Goal: Information Seeking & Learning: Learn about a topic

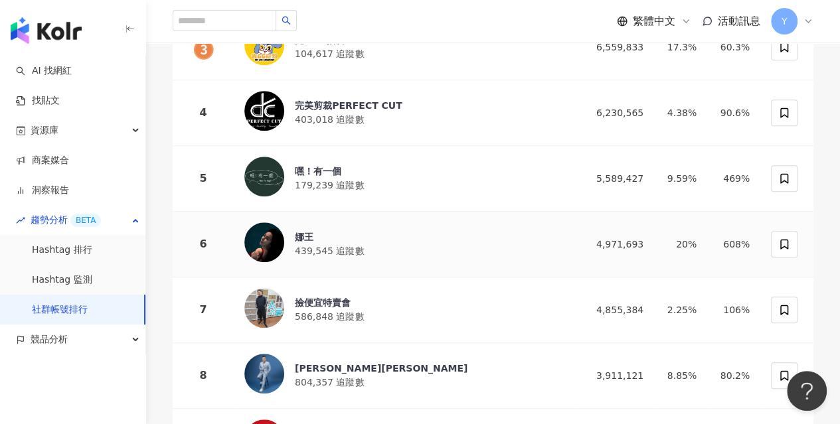
scroll to position [399, 0]
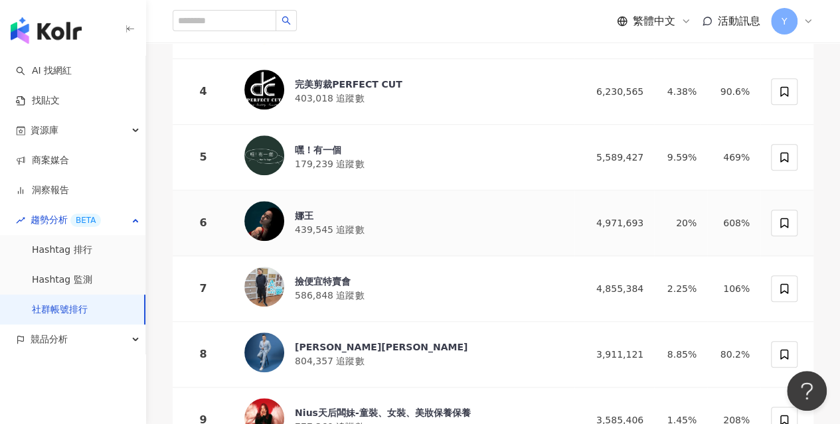
click at [304, 209] on div "娜王" at bounding box center [329, 215] width 69 height 13
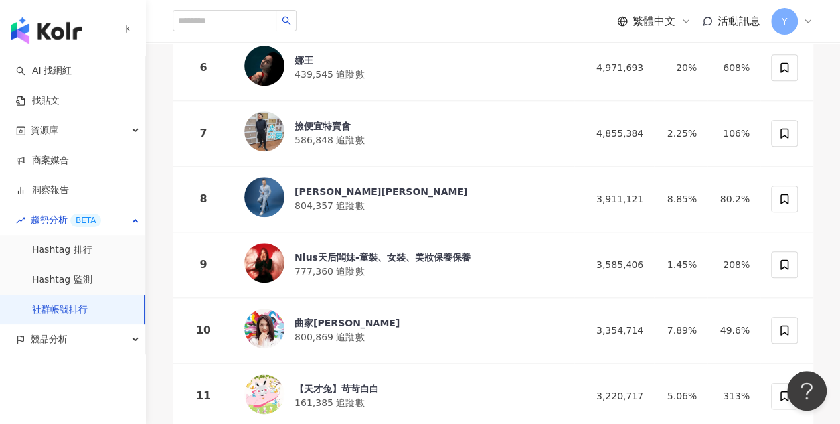
scroll to position [598, 0]
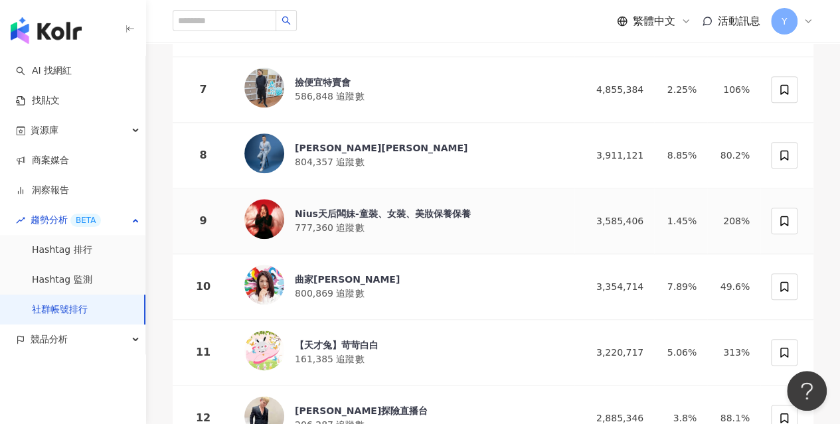
click at [301, 208] on div "Nius天后闆妹-童裝、女裝、美妝保養保養" at bounding box center [383, 213] width 176 height 13
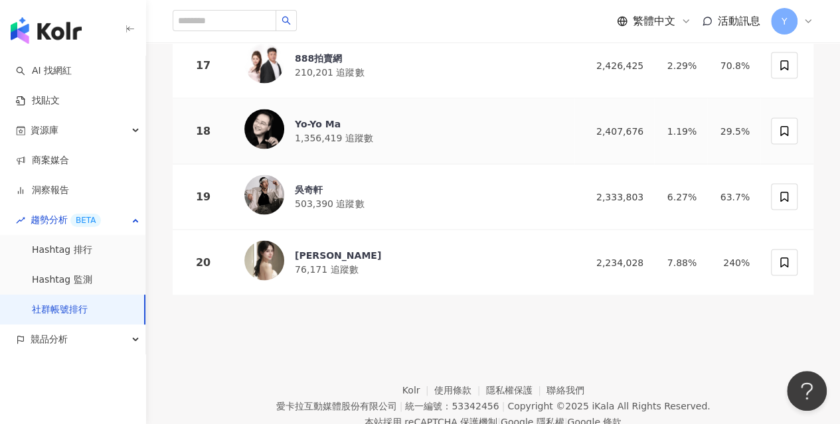
scroll to position [1311, 0]
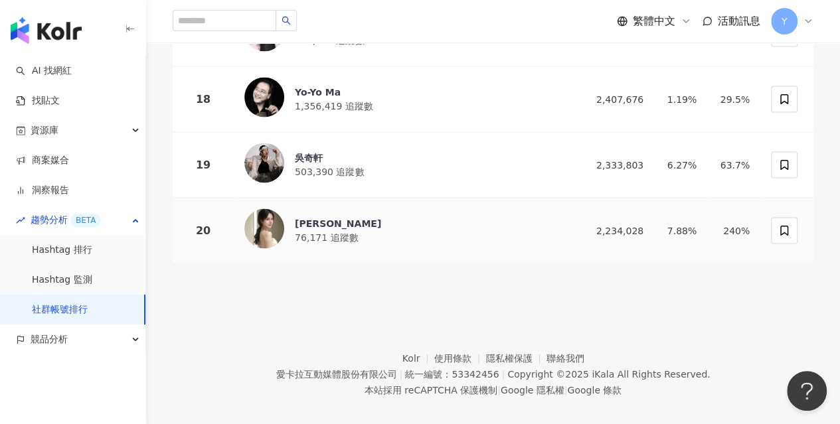
click at [347, 217] on div "Betty Hsu" at bounding box center [338, 223] width 86 height 13
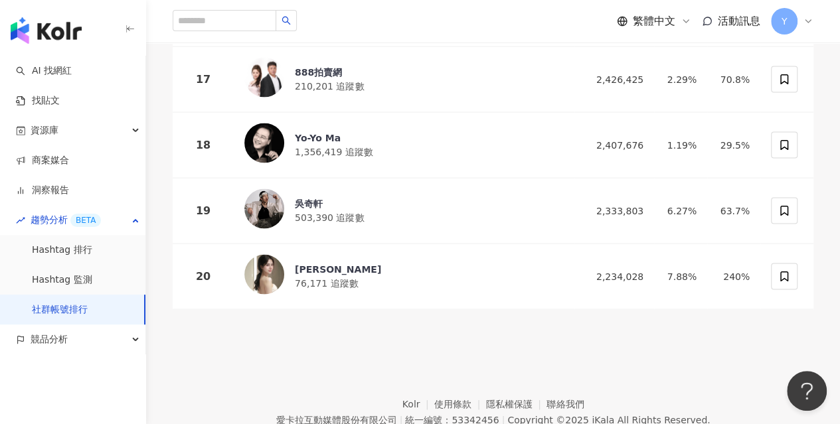
scroll to position [1245, 0]
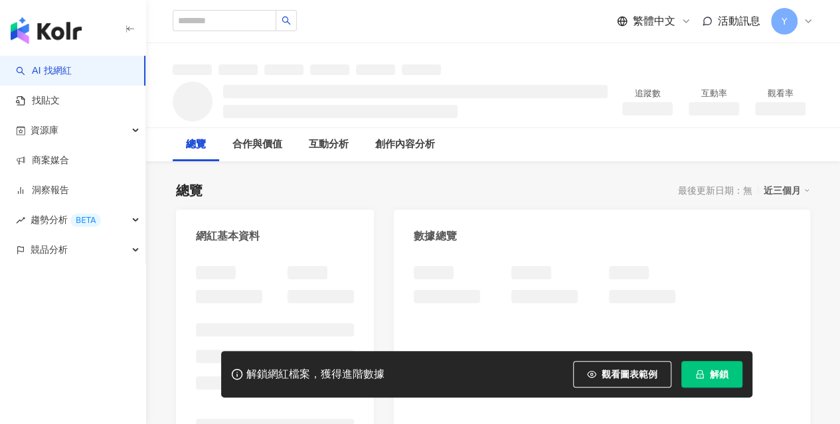
click at [717, 369] on span "解鎖" at bounding box center [719, 374] width 19 height 11
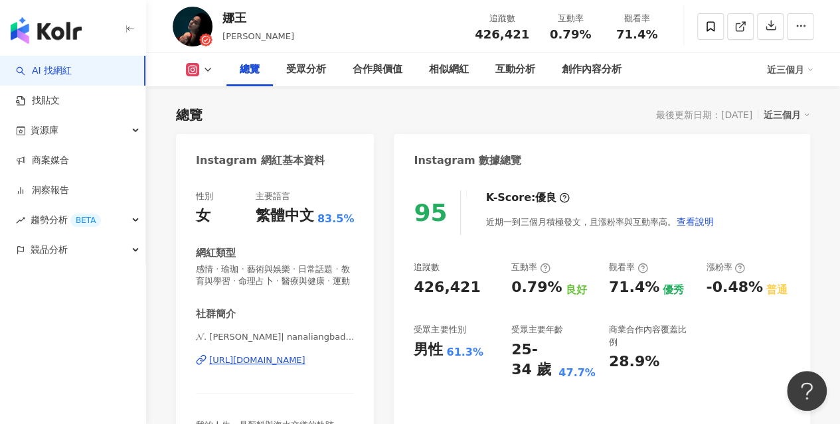
scroll to position [133, 0]
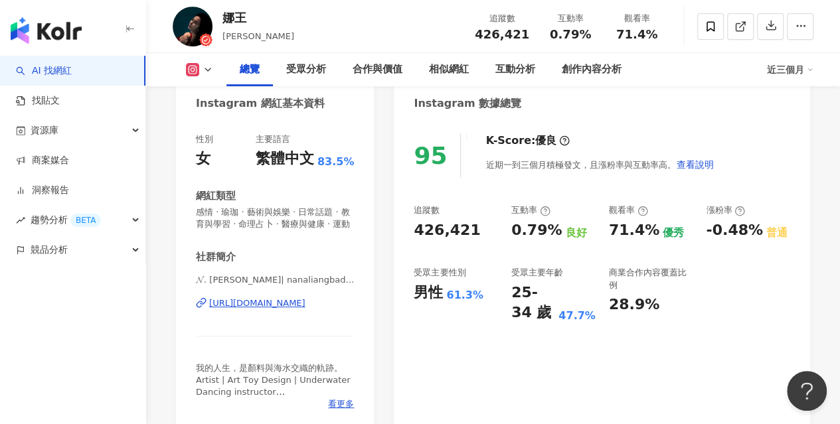
click at [245, 310] on div "https://www.instagram.com/nanaliangbadgal/" at bounding box center [257, 304] width 96 height 12
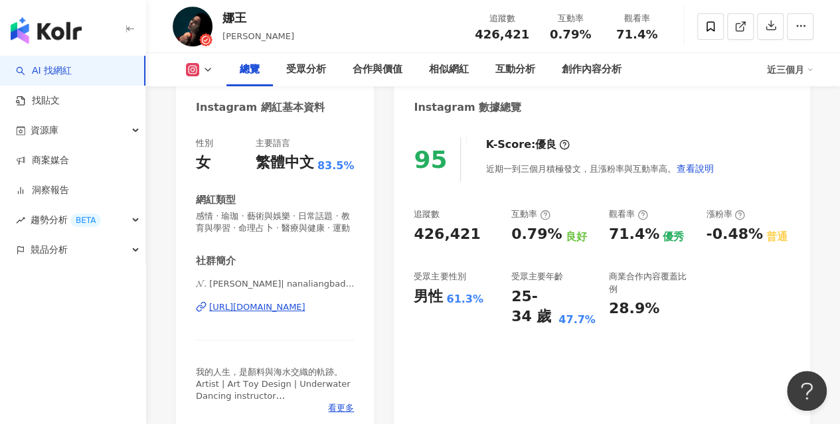
scroll to position [199, 0]
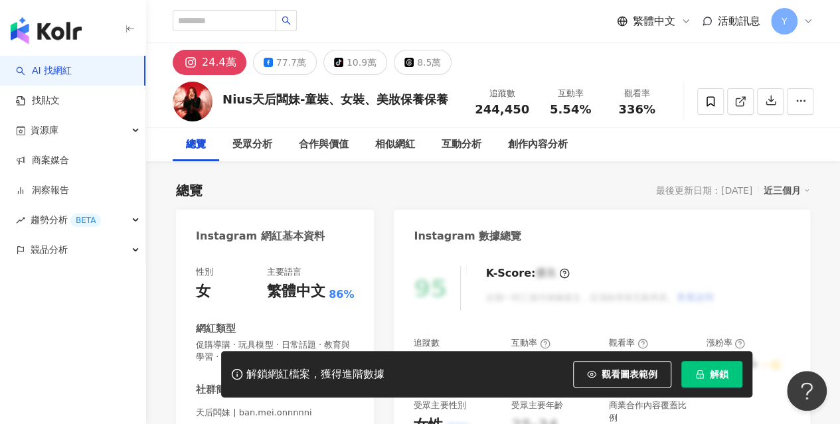
click at [726, 385] on button "解鎖" at bounding box center [712, 374] width 61 height 27
click at [726, 377] on span "解鎖" at bounding box center [719, 374] width 19 height 11
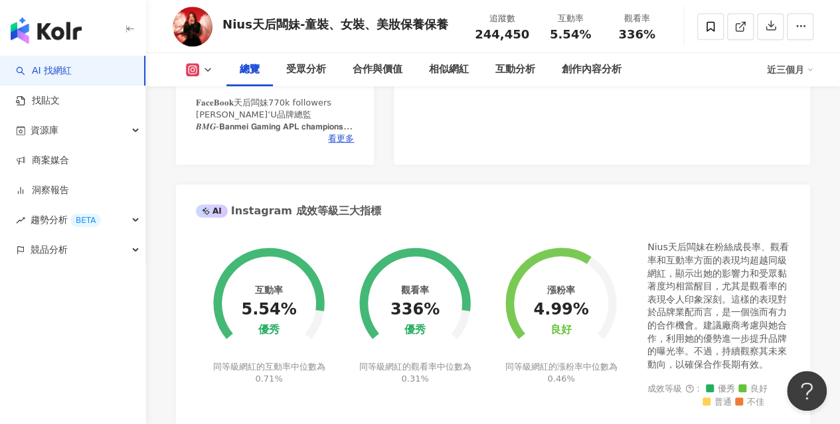
scroll to position [266, 0]
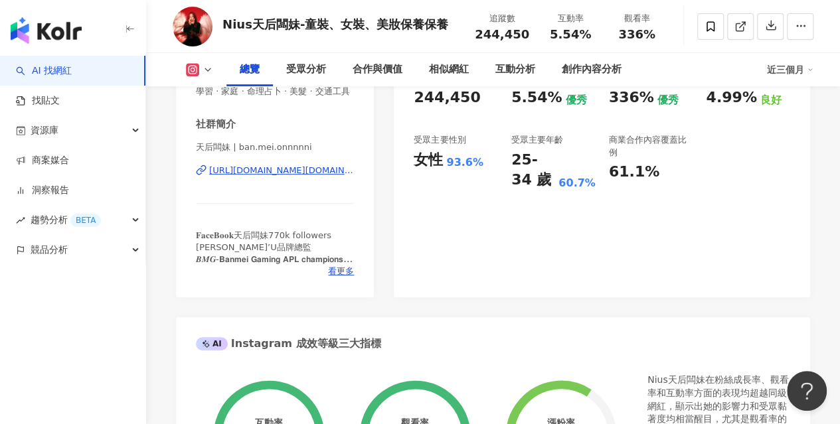
click at [283, 177] on div "[URL][DOMAIN_NAME][DOMAIN_NAME]" at bounding box center [281, 171] width 145 height 12
